Goal: Find contact information: Obtain details needed to contact an individual or organization

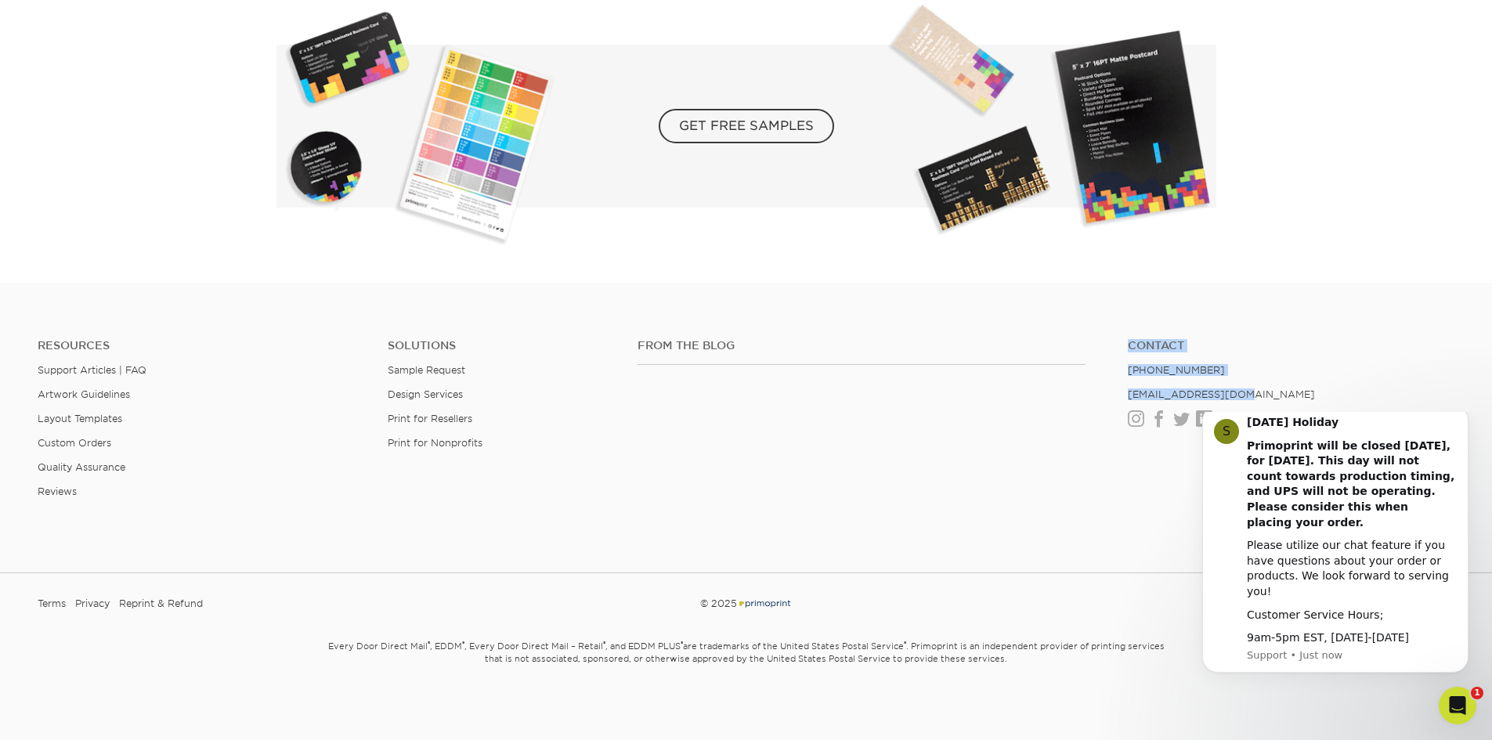
drag, startPoint x: 1218, startPoint y: 403, endPoint x: 1262, endPoint y: 396, distance: 44.6
click at [1262, 396] on div "From the Blog Contact [PHONE_NUMBER] [EMAIL_ADDRESS][DOMAIN_NAME] Instagram Fac…" at bounding box center [1046, 389] width 840 height 100
drag, startPoint x: 1262, startPoint y: 396, endPoint x: 1253, endPoint y: 396, distance: 8.6
click at [1261, 396] on li "[EMAIL_ADDRESS][DOMAIN_NAME]" at bounding box center [1291, 395] width 327 height 12
click at [1236, 389] on li "[EMAIL_ADDRESS][DOMAIN_NAME]" at bounding box center [1291, 395] width 327 height 12
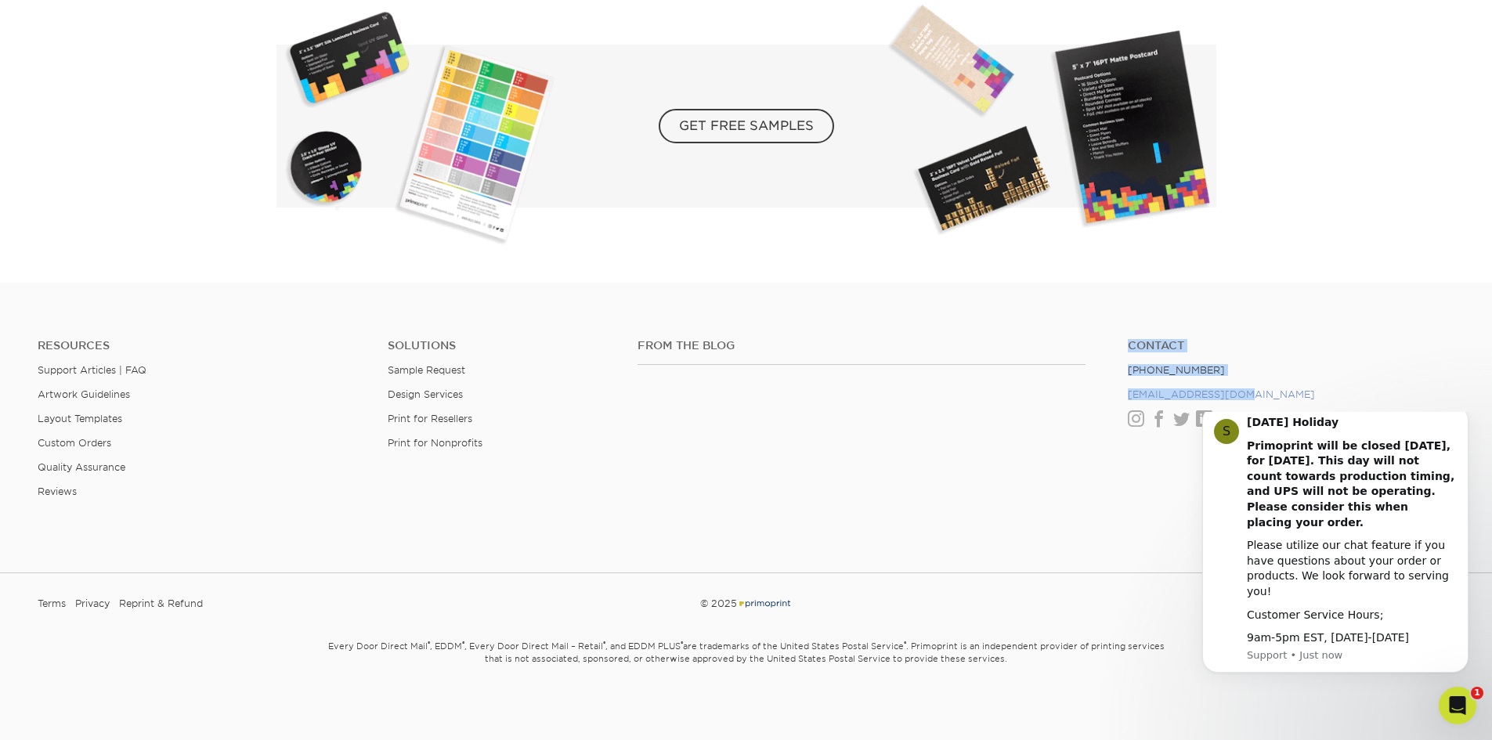
click at [1218, 392] on link "[EMAIL_ADDRESS][DOMAIN_NAME]" at bounding box center [1221, 395] width 187 height 12
click at [1243, 386] on ul "Contact [PHONE_NUMBER] [EMAIL_ADDRESS][DOMAIN_NAME] Instagram Facebook Twitter …" at bounding box center [1291, 383] width 350 height 88
drag, startPoint x: 1194, startPoint y: 392, endPoint x: 1120, endPoint y: 393, distance: 73.6
click at [1120, 393] on ul "Contact [PHONE_NUMBER] [EMAIL_ADDRESS][DOMAIN_NAME] Instagram Facebook Twitter …" at bounding box center [1291, 383] width 350 height 88
copy link "[EMAIL_ADDRESS][DOMAIN_NAME]"
